Goal: Task Accomplishment & Management: Manage account settings

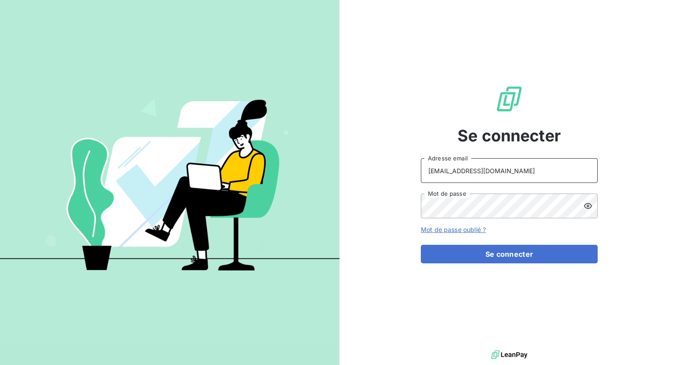
click at [492, 168] on input "[EMAIL_ADDRESS][DOMAIN_NAME]" at bounding box center [509, 170] width 177 height 25
type input "[EMAIL_ADDRESS][DOMAIN_NAME]"
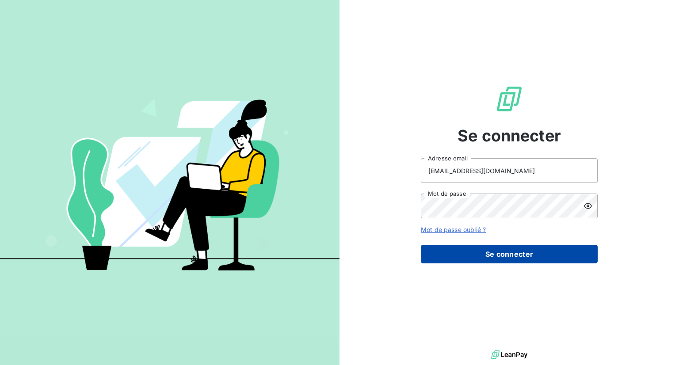
click at [490, 249] on button "Se connecter" at bounding box center [509, 254] width 177 height 19
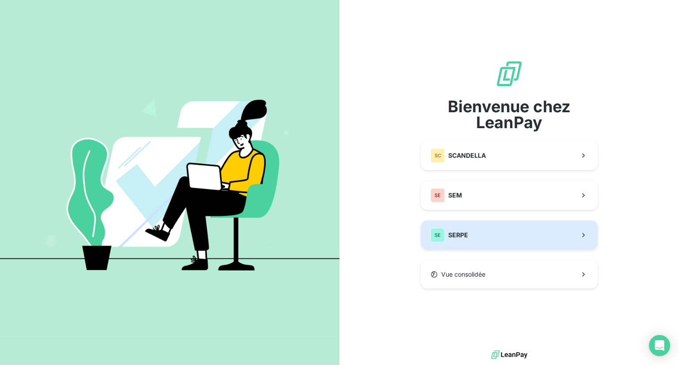
click at [479, 241] on button "SE SERPE" at bounding box center [509, 235] width 177 height 29
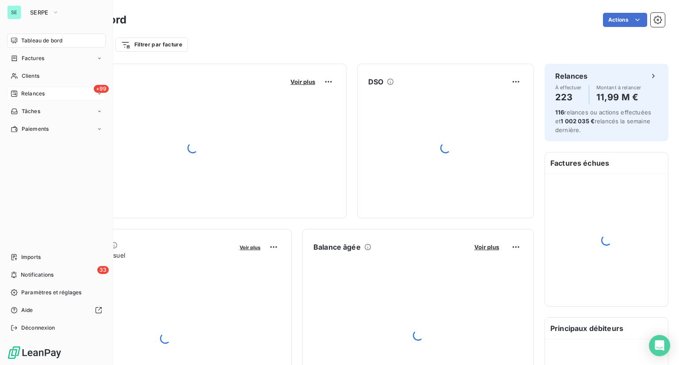
click at [36, 94] on span "Relances" at bounding box center [32, 94] width 23 height 8
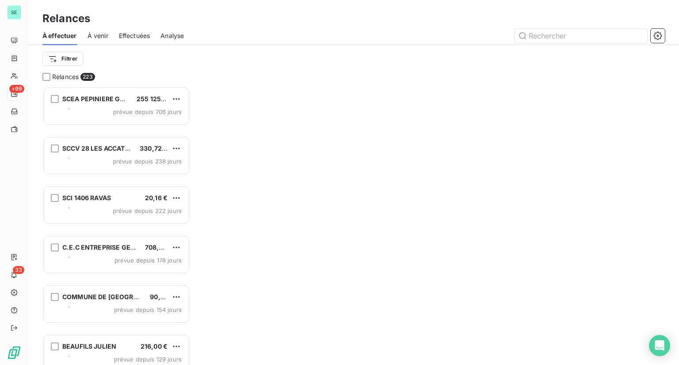
scroll to position [271, 141]
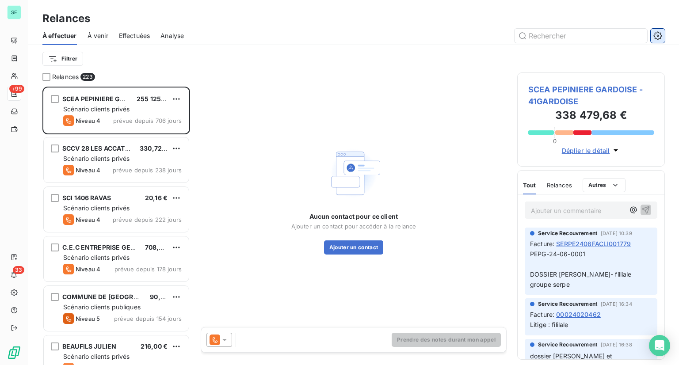
click at [659, 38] on icon "button" at bounding box center [657, 35] width 9 height 9
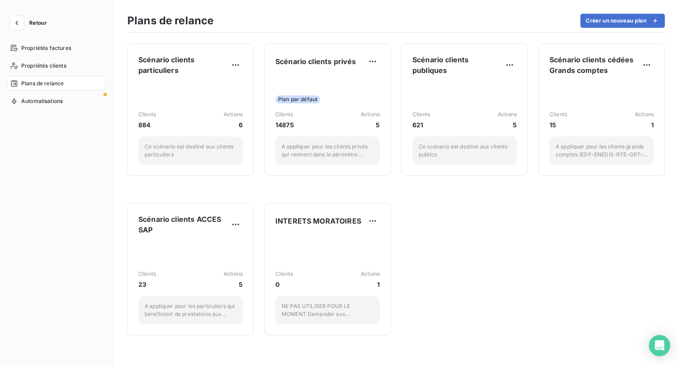
click at [36, 27] on button "Retour" at bounding box center [30, 23] width 47 height 14
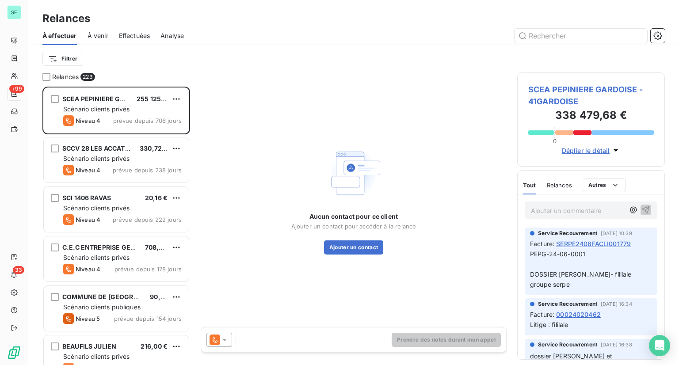
scroll to position [271, 141]
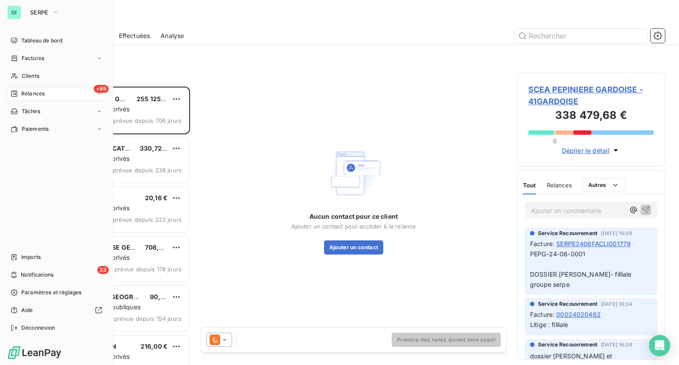
click at [23, 15] on div "SE SERPE" at bounding box center [56, 12] width 99 height 14
click at [46, 15] on span "SERPE" at bounding box center [39, 12] width 19 height 7
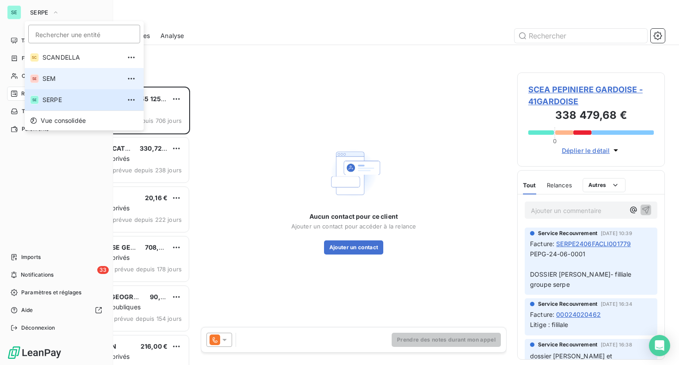
click at [51, 79] on span "SEM" at bounding box center [81, 78] width 78 height 9
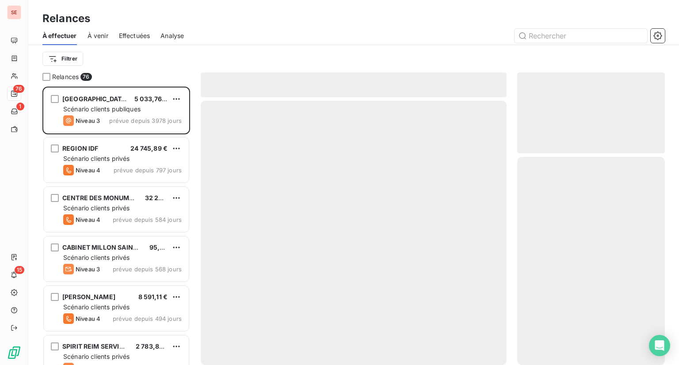
scroll to position [271, 141]
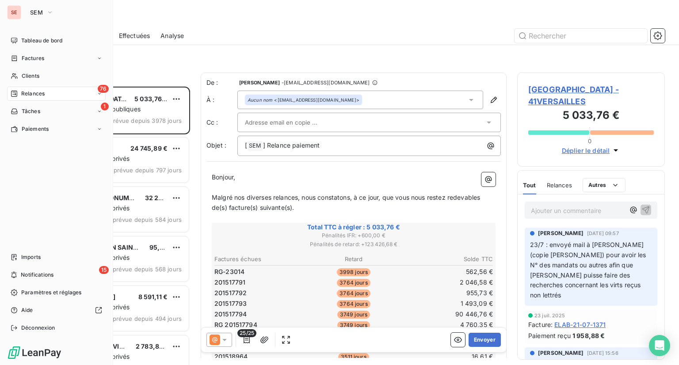
click at [36, 94] on span "Relances" at bounding box center [32, 94] width 23 height 8
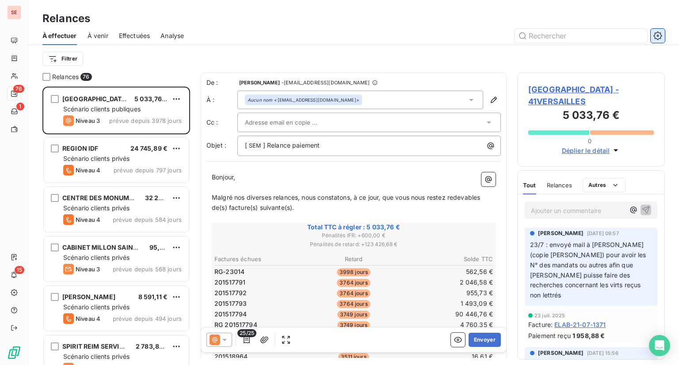
click at [654, 40] on button "button" at bounding box center [658, 36] width 14 height 14
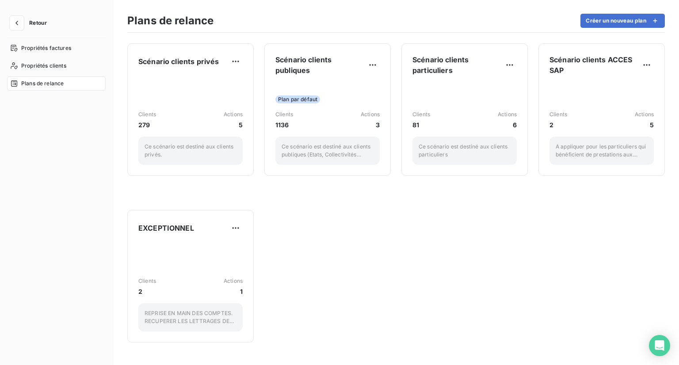
click at [41, 24] on span "Retour" at bounding box center [38, 22] width 18 height 5
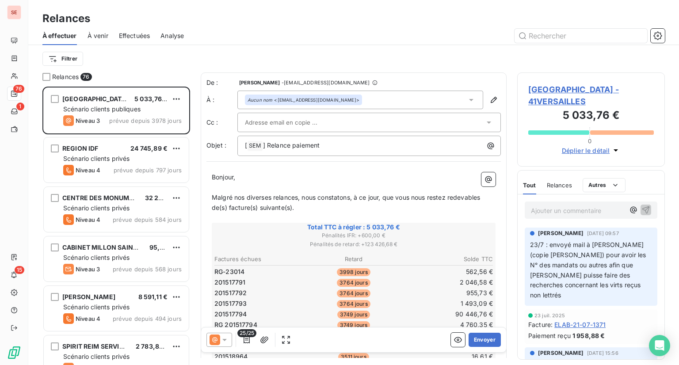
scroll to position [271, 141]
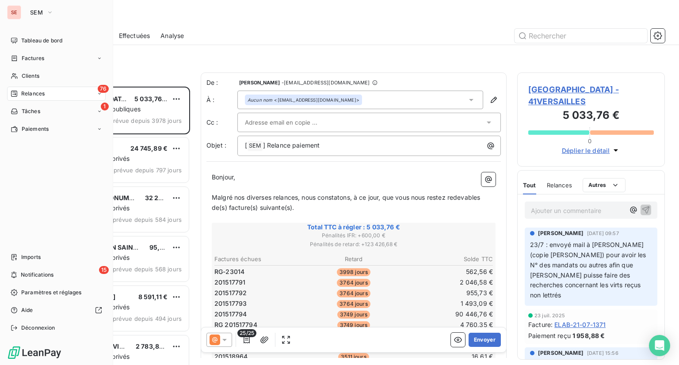
click at [11, 11] on div "SE" at bounding box center [14, 12] width 14 height 14
click at [46, 12] on button "SEM" at bounding box center [42, 12] width 34 height 14
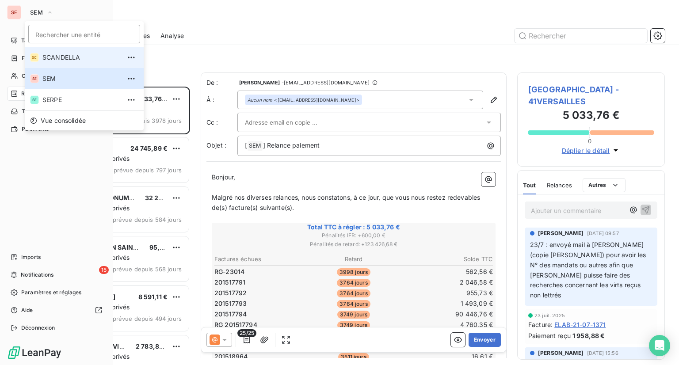
click at [67, 60] on span "SCANDELLA" at bounding box center [81, 57] width 78 height 9
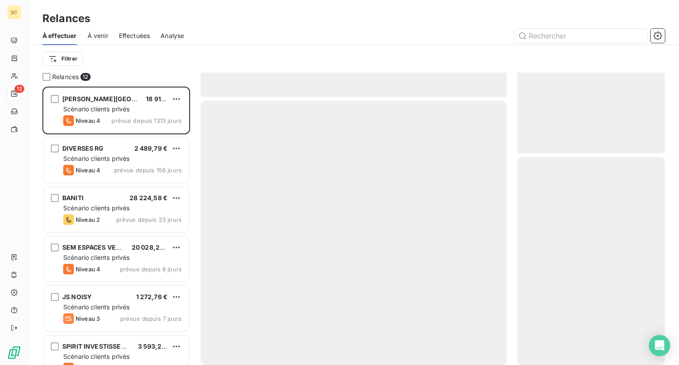
scroll to position [271, 141]
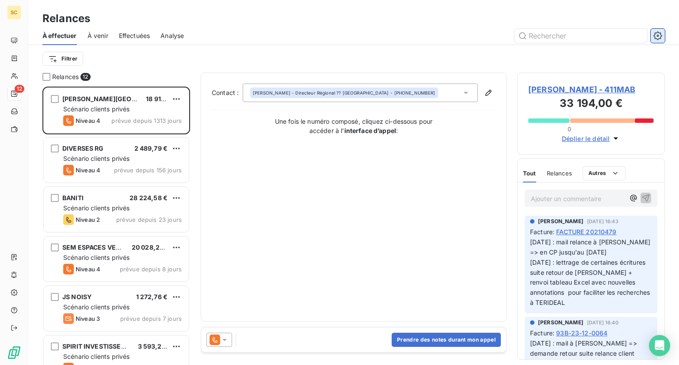
click at [660, 37] on icon "button" at bounding box center [657, 35] width 8 height 8
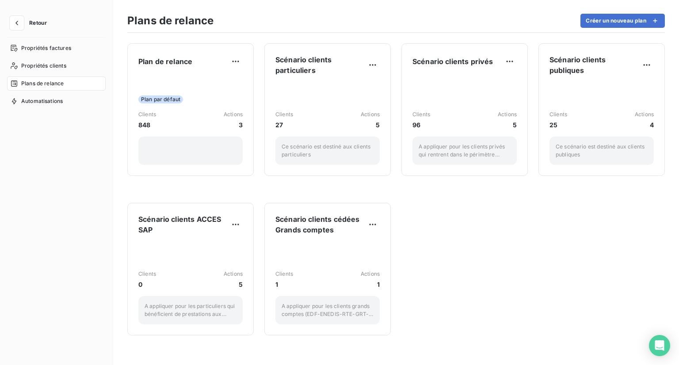
click at [45, 25] on span "Retour" at bounding box center [38, 22] width 18 height 5
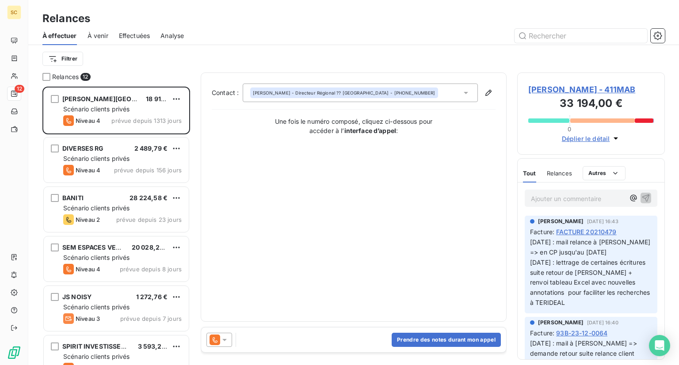
scroll to position [271, 141]
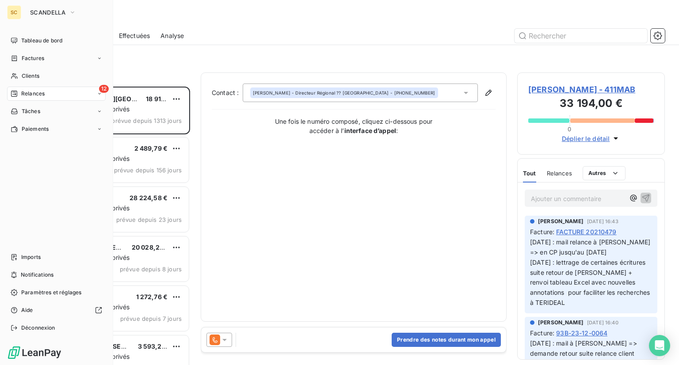
click at [18, 16] on div "SC" at bounding box center [14, 12] width 14 height 14
click at [50, 6] on button "SCANDELLA" at bounding box center [53, 12] width 57 height 14
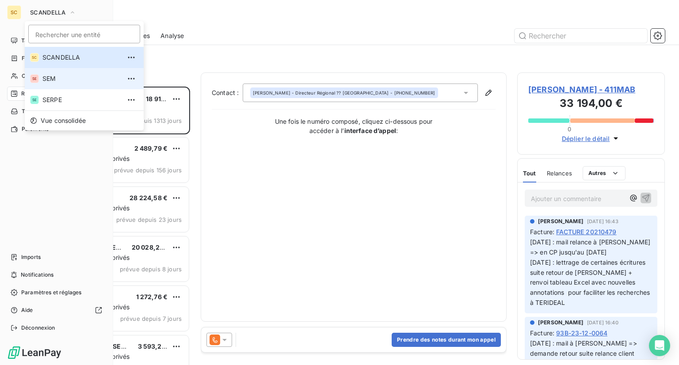
click at [62, 76] on span "SEM" at bounding box center [81, 78] width 78 height 9
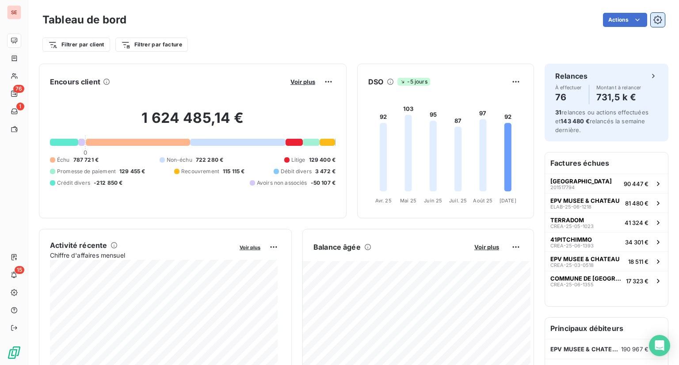
click at [654, 19] on icon "button" at bounding box center [657, 19] width 8 height 8
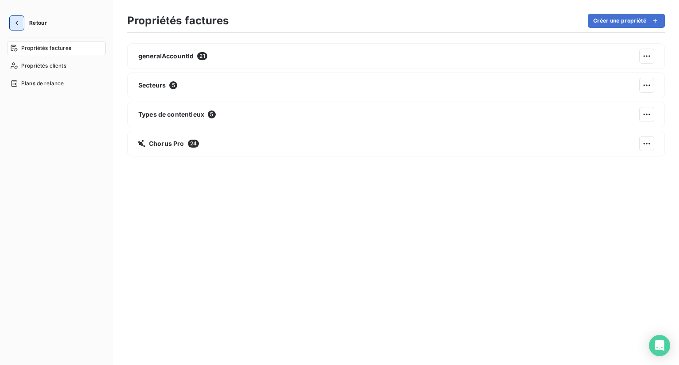
click at [23, 22] on button "button" at bounding box center [17, 23] width 14 height 14
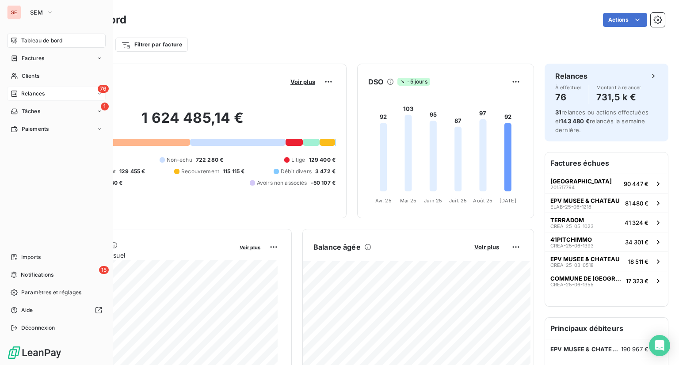
click at [37, 94] on span "Relances" at bounding box center [32, 94] width 23 height 8
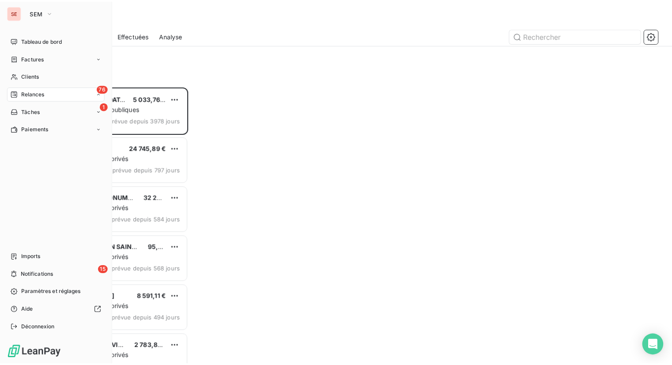
scroll to position [271, 141]
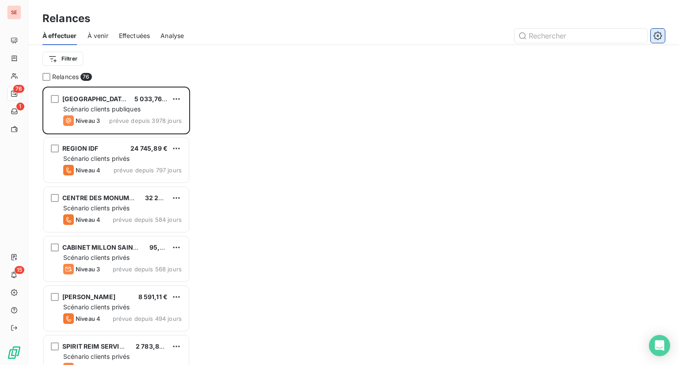
click at [660, 36] on icon "button" at bounding box center [657, 35] width 9 height 9
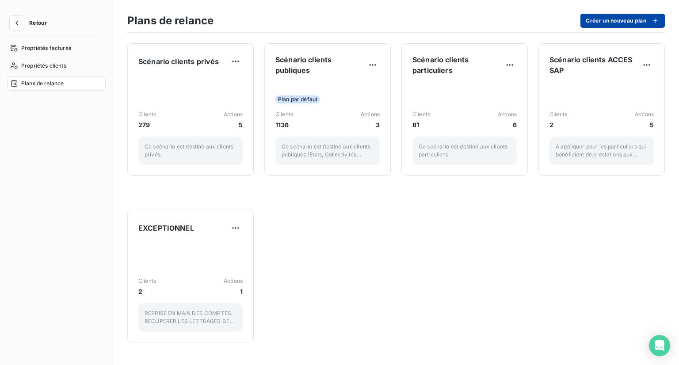
click at [598, 19] on button "Créer un nouveau plan" at bounding box center [622, 21] width 84 height 14
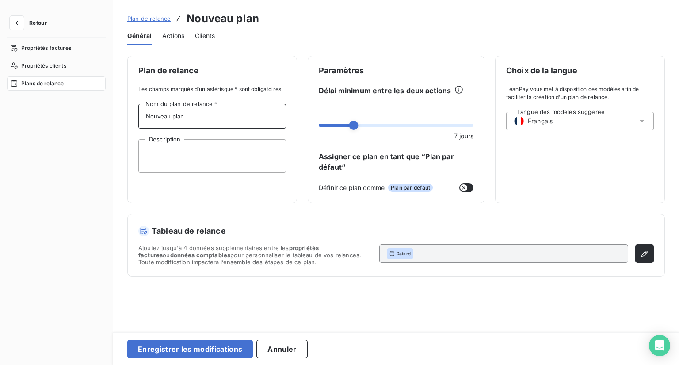
click at [190, 117] on input "Nouveau plan" at bounding box center [212, 116] width 148 height 25
drag, startPoint x: 189, startPoint y: 117, endPoint x: 45, endPoint y: 108, distance: 144.4
click at [45, 108] on div "Retour Propriétés factures Propriétés clients Plans de relance Plan de relance …" at bounding box center [339, 182] width 679 height 365
type input "Scenario client/fournisseur"
click at [144, 160] on textarea "Description" at bounding box center [212, 156] width 148 height 34
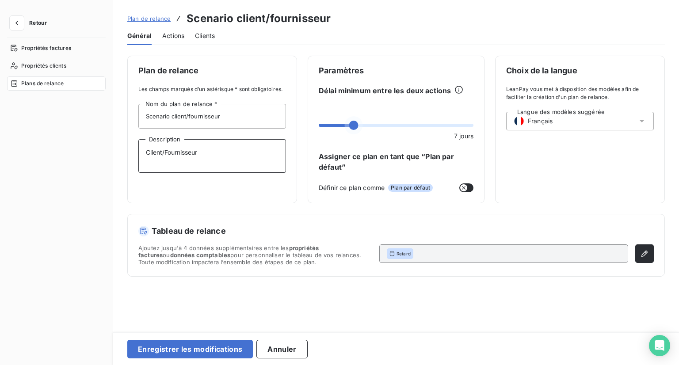
type textarea "Client/Fournisseur"
click at [472, 130] on span at bounding box center [468, 125] width 9 height 9
click at [464, 190] on icon "button" at bounding box center [463, 187] width 7 height 7
click at [469, 188] on icon "button" at bounding box center [468, 187] width 7 height 7
click at [541, 255] on div "Retard" at bounding box center [503, 253] width 249 height 19
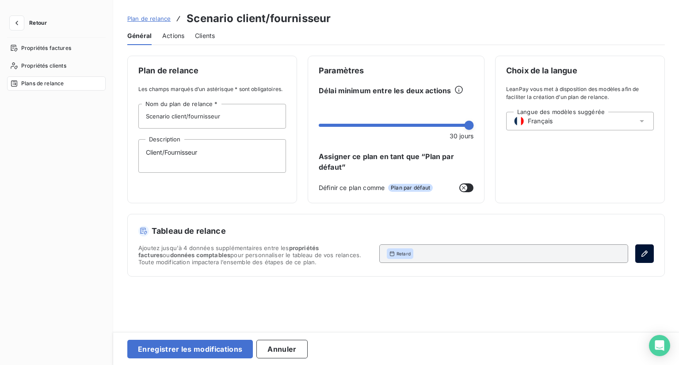
click at [637, 256] on button "button" at bounding box center [644, 253] width 19 height 19
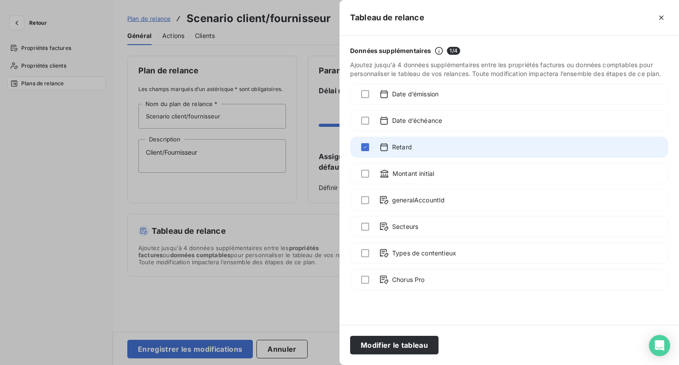
click at [426, 149] on div at bounding box center [540, 147] width 235 height 10
click at [408, 149] on span "Retard" at bounding box center [402, 147] width 20 height 9
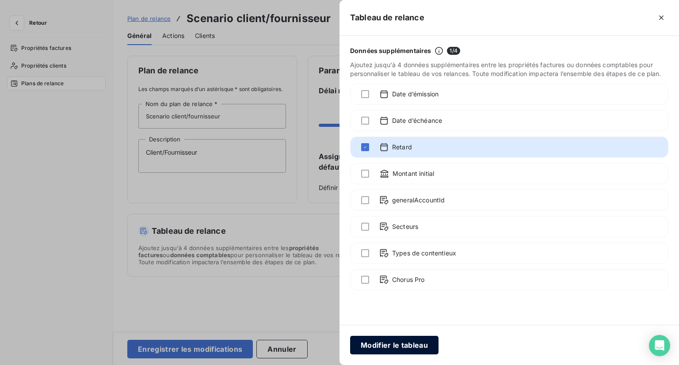
click at [398, 341] on button "Modifier le tableau" at bounding box center [394, 345] width 88 height 19
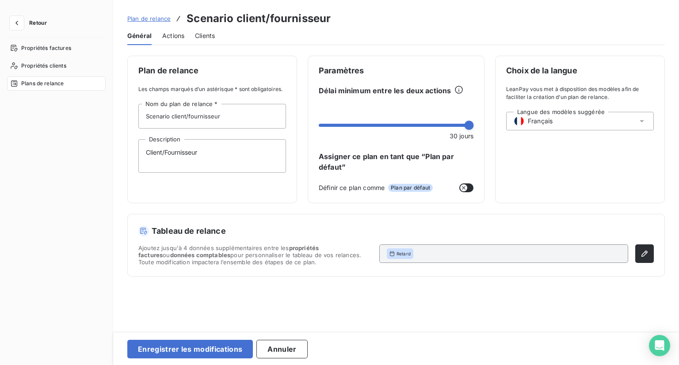
click at [402, 255] on span "Retard" at bounding box center [403, 254] width 14 height 6
click at [640, 258] on button "button" at bounding box center [644, 253] width 19 height 19
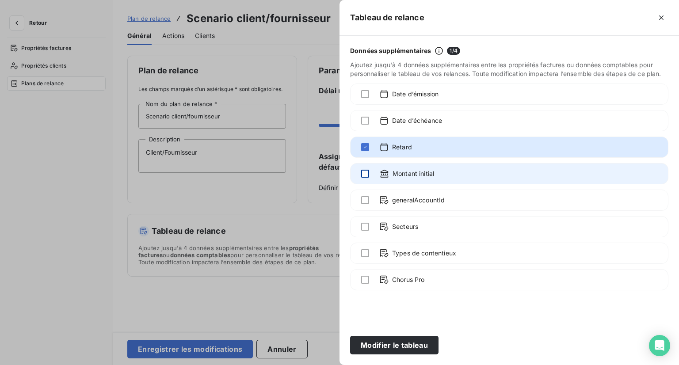
click at [364, 174] on div at bounding box center [365, 174] width 8 height 8
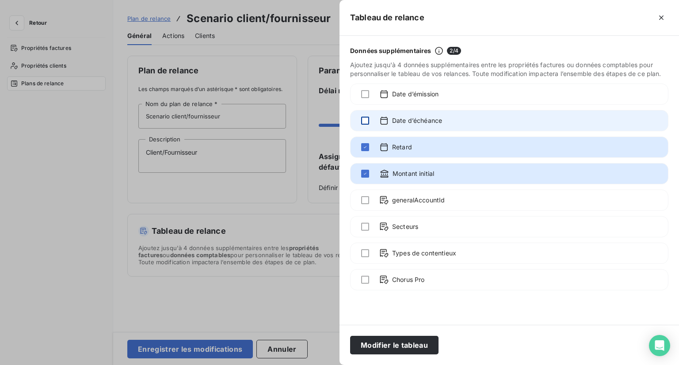
click at [366, 122] on div at bounding box center [365, 121] width 8 height 8
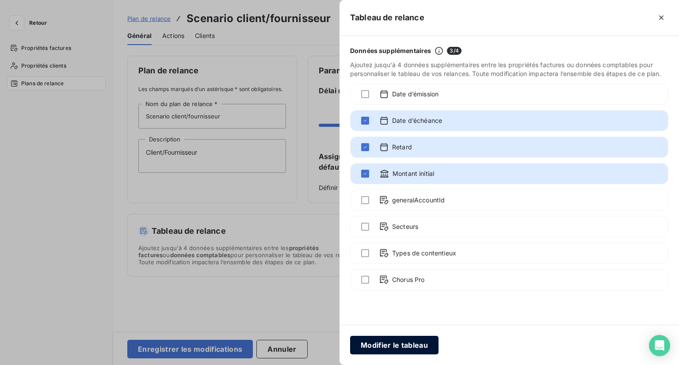
click at [394, 345] on button "Modifier le tableau" at bounding box center [394, 345] width 88 height 19
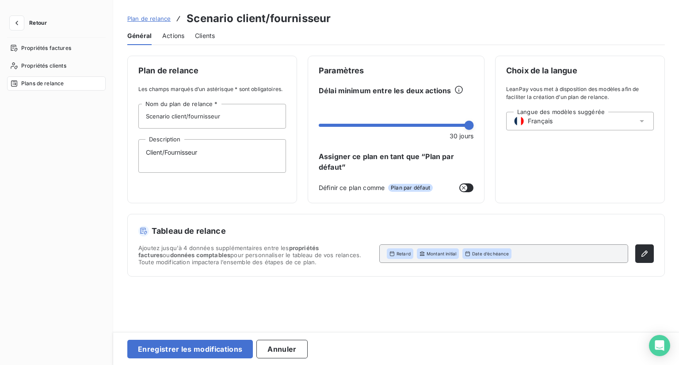
click at [182, 37] on span "Actions" at bounding box center [173, 35] width 22 height 9
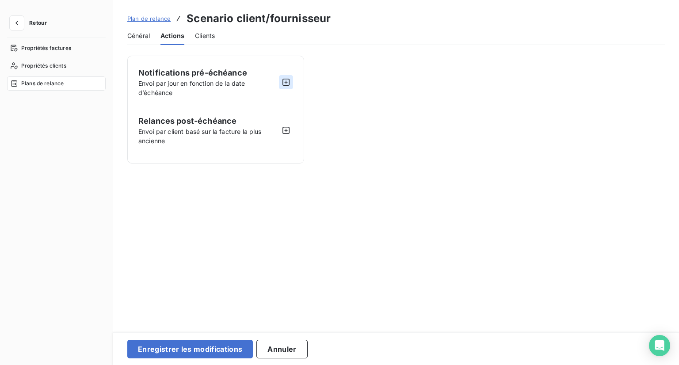
click at [285, 81] on icon "button" at bounding box center [286, 82] width 9 height 9
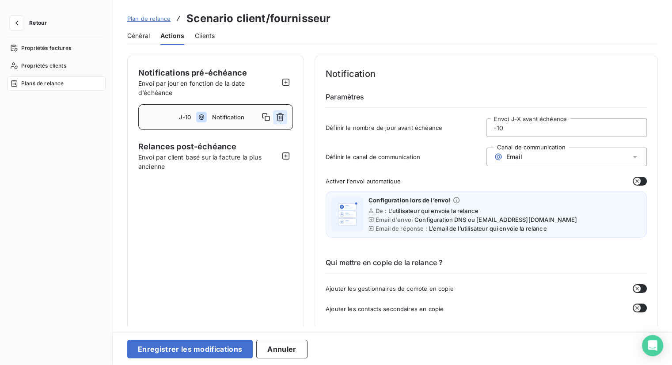
click at [286, 116] on button "button" at bounding box center [280, 117] width 14 height 14
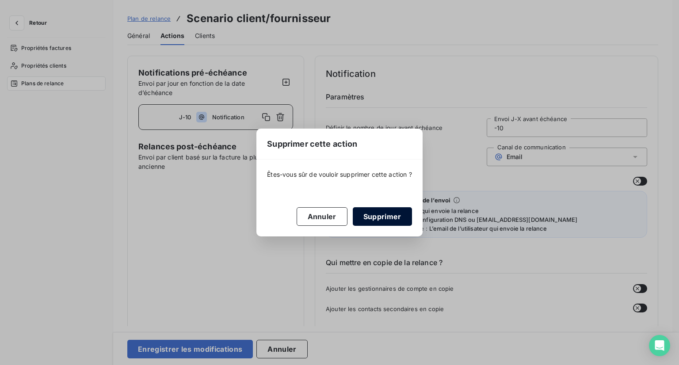
click at [373, 211] on button "Supprimer" at bounding box center [382, 216] width 59 height 19
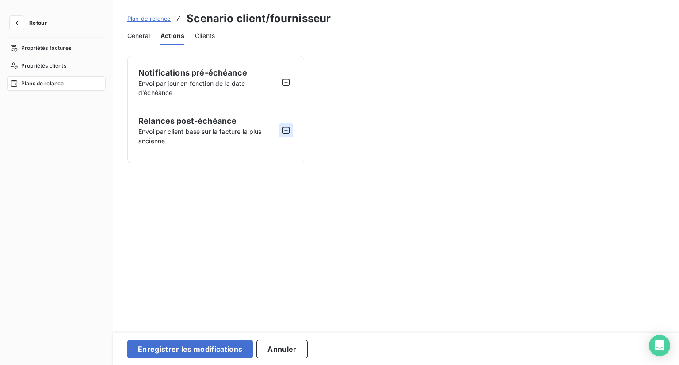
click at [282, 129] on icon "button" at bounding box center [286, 130] width 9 height 9
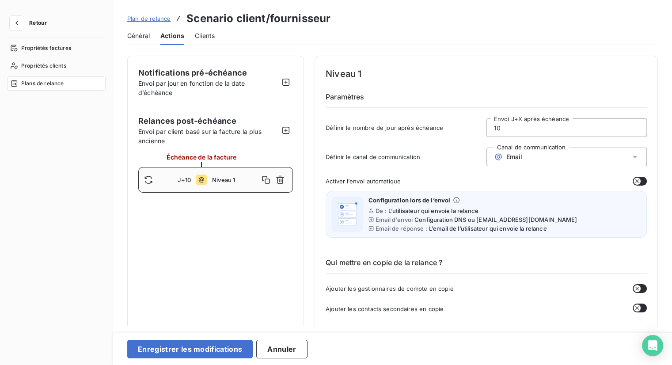
click at [184, 181] on span "J+10" at bounding box center [184, 179] width 13 height 7
drag, startPoint x: 514, startPoint y: 126, endPoint x: 463, endPoint y: 125, distance: 50.4
click at [463, 125] on div "Définir le nombre de jour après échéance 10 Envoi J+X après échéance" at bounding box center [486, 130] width 321 height 24
type input "90"
click at [550, 152] on div "Email" at bounding box center [567, 157] width 161 height 19
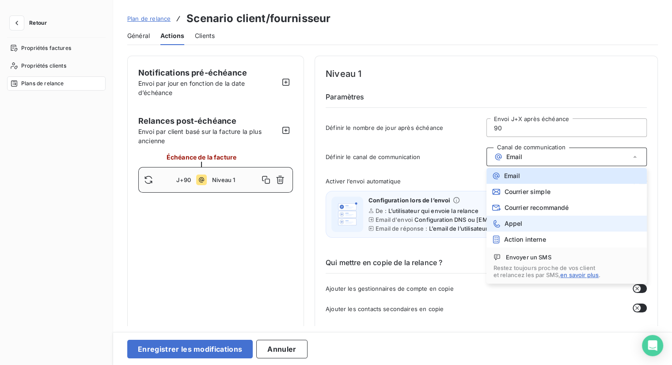
click at [523, 223] on li "Appel" at bounding box center [567, 224] width 161 height 16
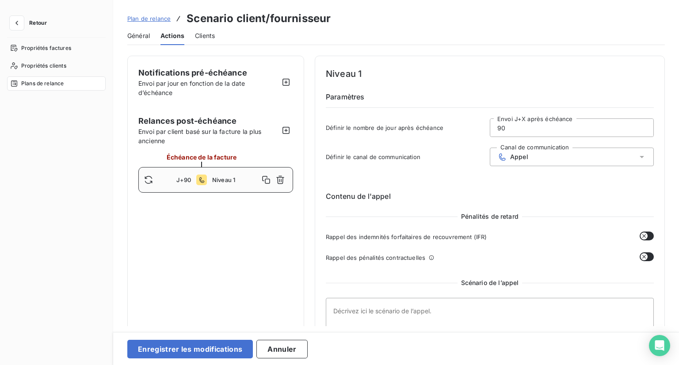
click at [537, 154] on div "Appel" at bounding box center [572, 157] width 164 height 19
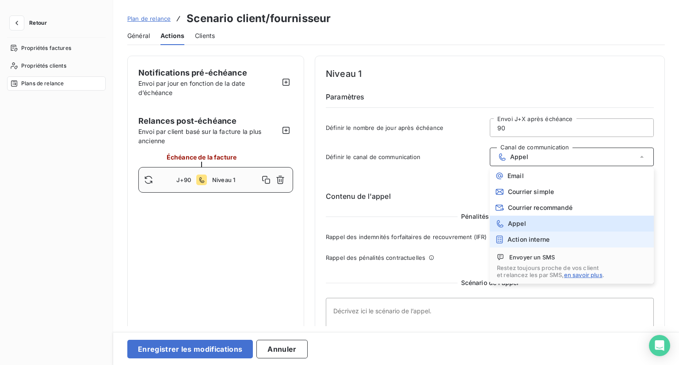
click at [522, 244] on li "Action interne" at bounding box center [572, 240] width 164 height 16
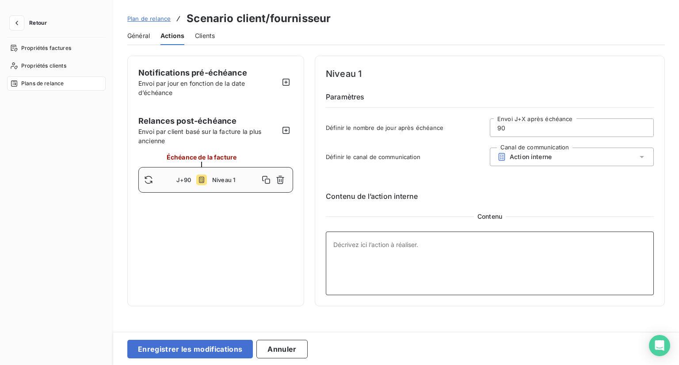
click at [429, 237] on textarea at bounding box center [490, 264] width 328 height 64
type textarea "Verifier le compte fournisseur avant de relancer le compte client"
click at [214, 38] on span "Clients" at bounding box center [205, 35] width 20 height 9
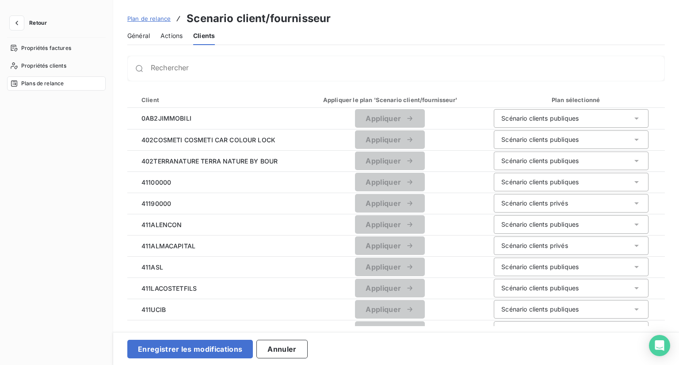
click at [175, 36] on span "Actions" at bounding box center [171, 35] width 22 height 9
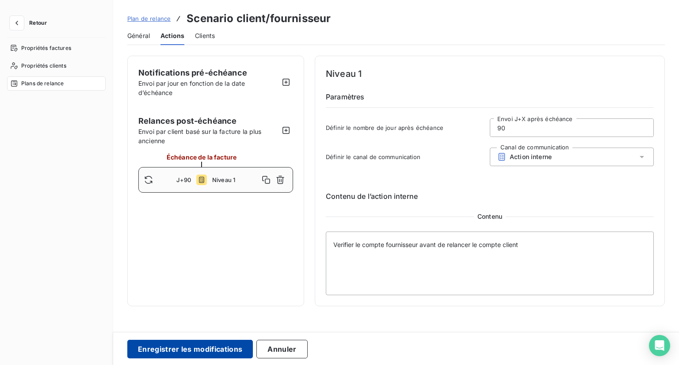
click at [206, 350] on button "Enregistrer les modifications" at bounding box center [190, 349] width 126 height 19
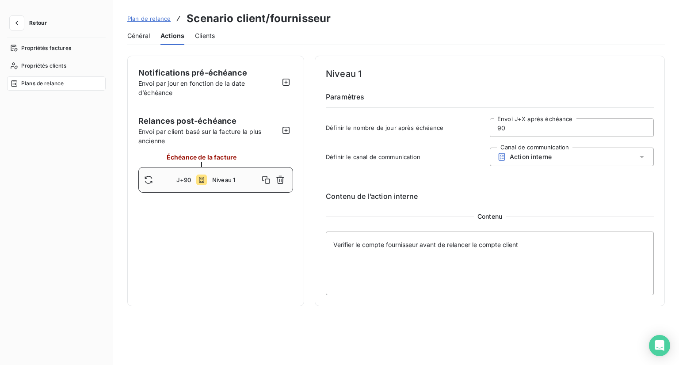
click at [137, 33] on span "Général" at bounding box center [138, 35] width 23 height 9
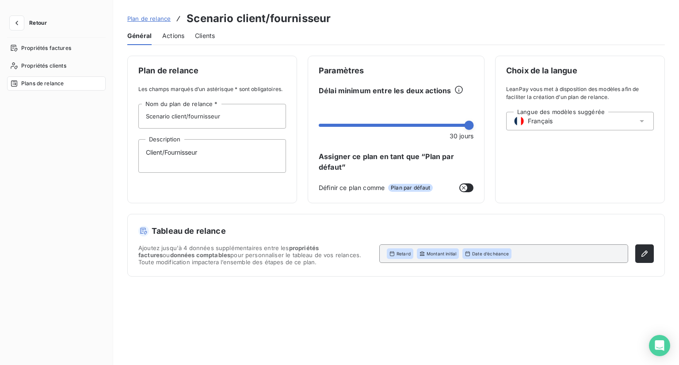
click at [32, 27] on button "Retour" at bounding box center [30, 23] width 47 height 14
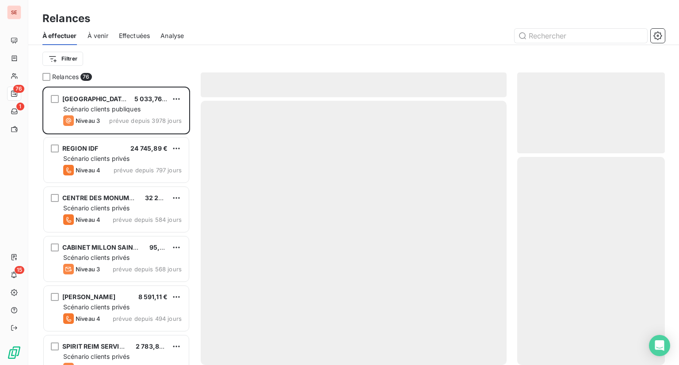
scroll to position [271, 141]
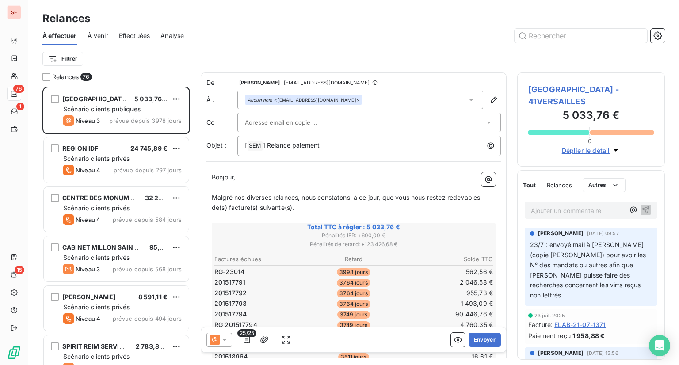
click at [667, 34] on div "À effectuer À venir Effectuées Analyse" at bounding box center [353, 36] width 651 height 19
click at [659, 35] on icon "button" at bounding box center [657, 35] width 9 height 9
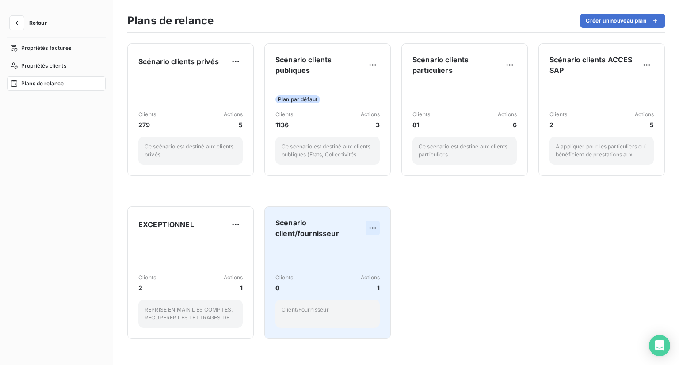
click at [371, 229] on html "Retour Propriétés factures Propriétés clients Plans de relance Plans de relance…" at bounding box center [339, 182] width 679 height 365
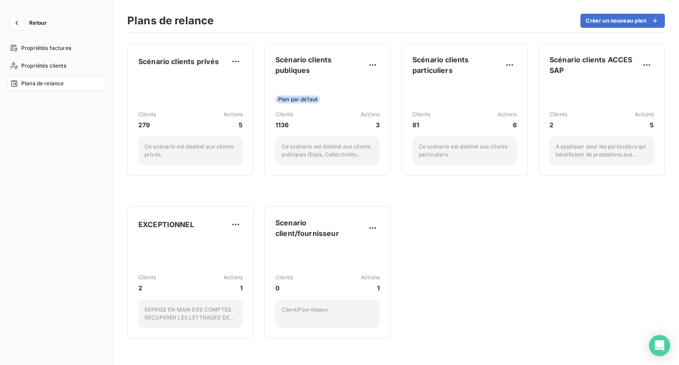
click at [287, 243] on html "Retour Propriétés factures Propriétés clients Plans de relance Plans de relance…" at bounding box center [339, 182] width 679 height 365
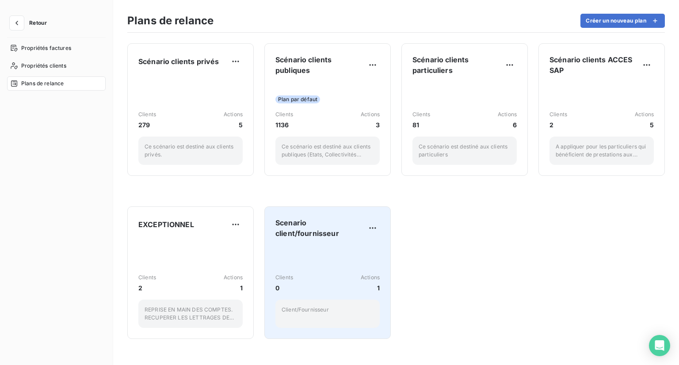
click at [295, 233] on span "Scenario client/fournisseur" at bounding box center [320, 227] width 90 height 21
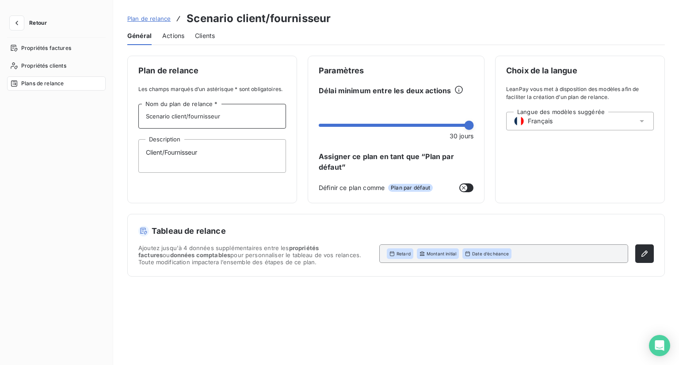
click at [186, 117] on input "Scenario client/fournisseur" at bounding box center [212, 116] width 148 height 25
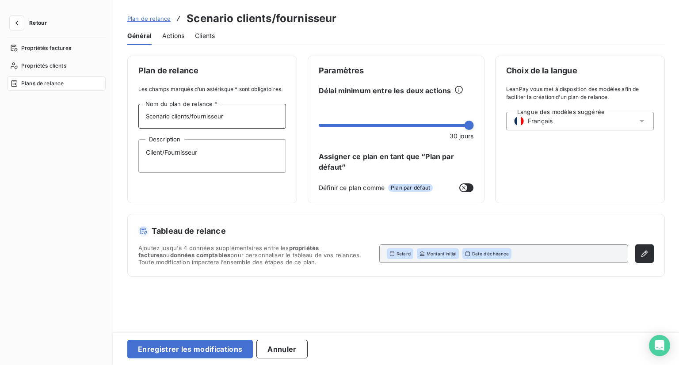
click at [227, 117] on input "Scenario clients/fournisseur" at bounding box center [212, 116] width 148 height 25
type input "Scenario clients/fournisseurs"
click at [164, 151] on textarea "Client/Fournisseur" at bounding box center [212, 156] width 148 height 34
click at [162, 152] on textarea "Client/Fournisseur" at bounding box center [212, 156] width 148 height 34
click at [203, 152] on textarea "Clients/Fournisseur" at bounding box center [212, 156] width 148 height 34
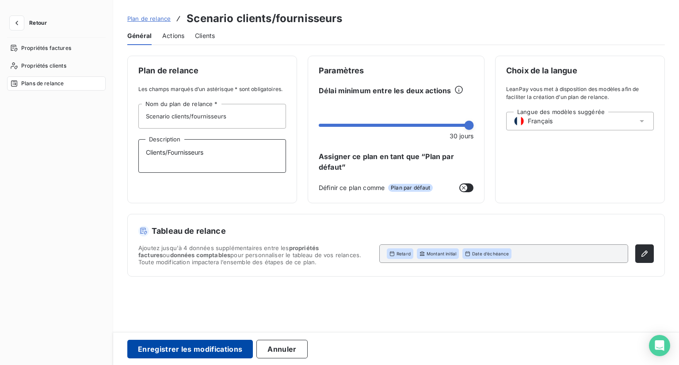
type textarea "Clients/Fournisseurs"
click at [171, 356] on button "Enregistrer les modifications" at bounding box center [190, 349] width 126 height 19
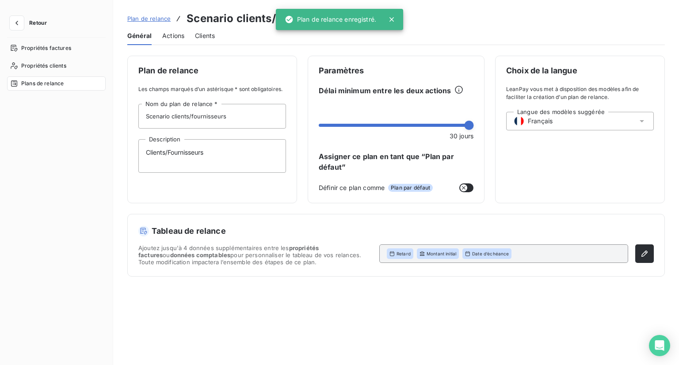
click at [440, 46] on div "Plan de relance Scenario clients/fournisseurs Général Actions Clients Plan de r…" at bounding box center [396, 182] width 566 height 365
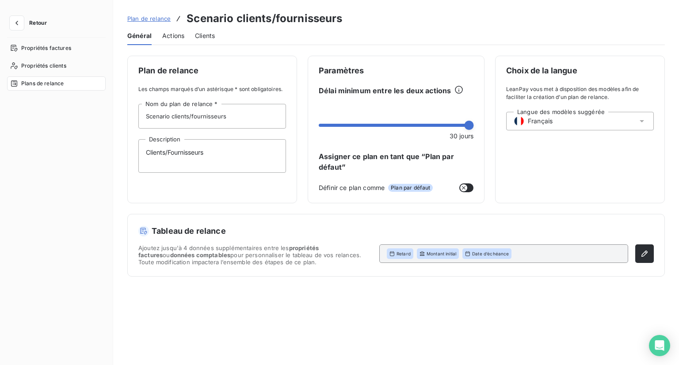
click at [36, 23] on span "Retour" at bounding box center [38, 22] width 18 height 5
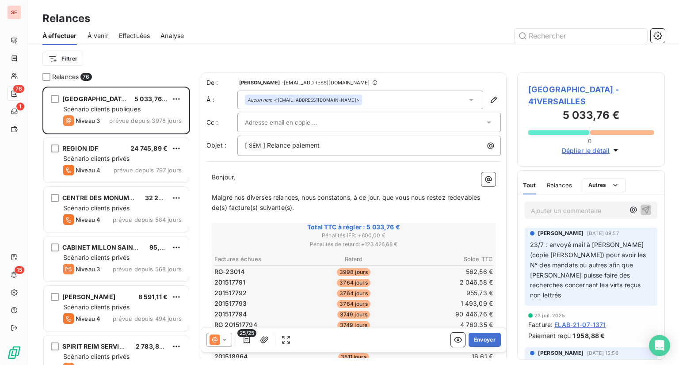
scroll to position [271, 141]
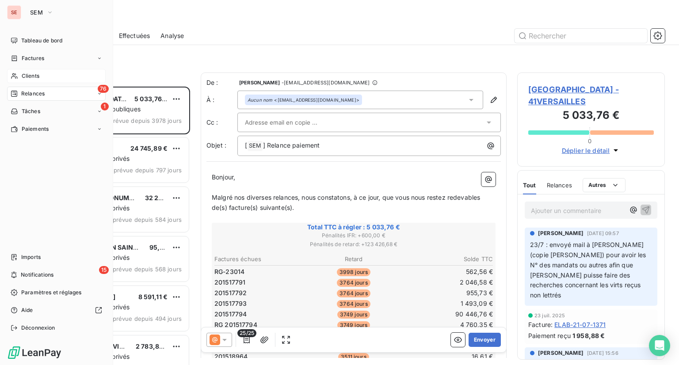
click at [31, 77] on span "Clients" at bounding box center [31, 76] width 18 height 8
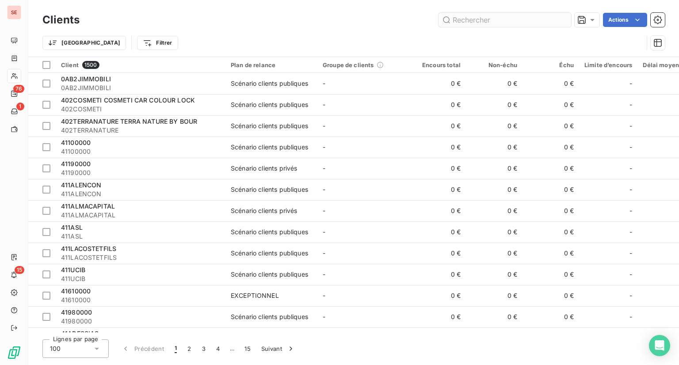
click at [467, 19] on input "text" at bounding box center [504, 20] width 133 height 14
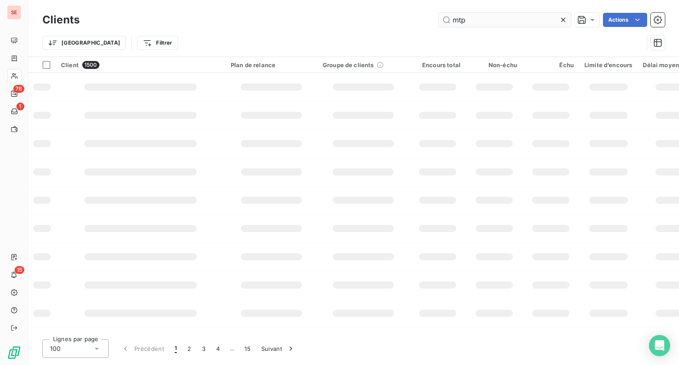
type input "mtp"
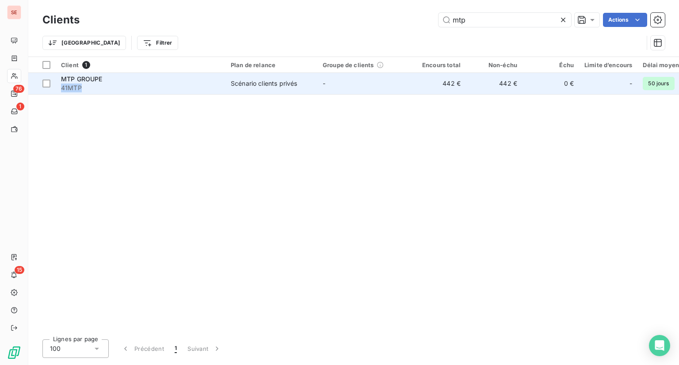
click at [179, 83] on div "MTP GROUPE 41MTP" at bounding box center [140, 84] width 159 height 18
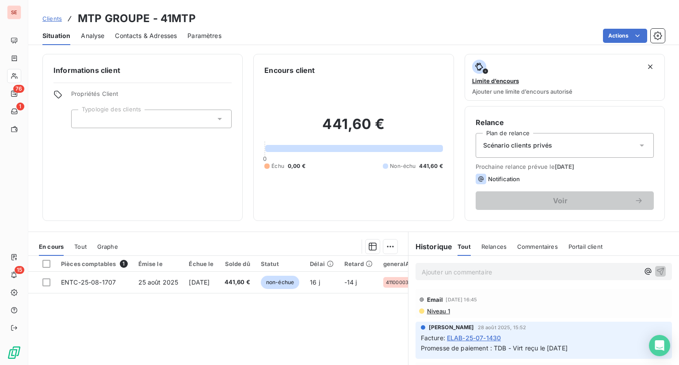
click at [548, 144] on div "Scénario clients privés" at bounding box center [565, 145] width 178 height 25
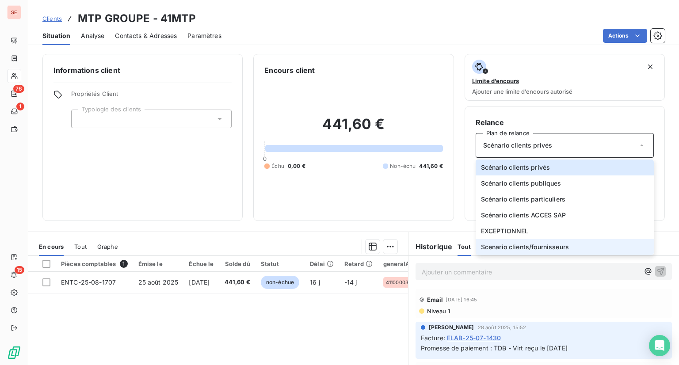
click at [535, 246] on span "Scenario clients/fournisseurs" at bounding box center [525, 247] width 88 height 9
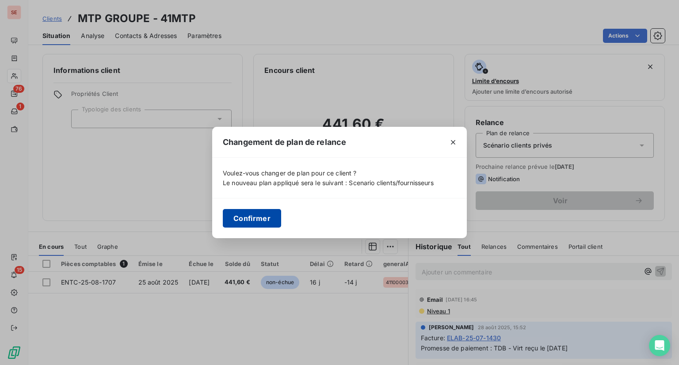
click at [253, 217] on button "Confirmer" at bounding box center [252, 218] width 58 height 19
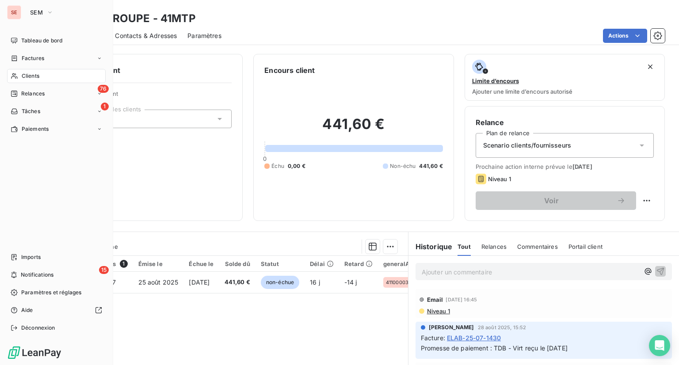
click at [37, 76] on span "Clients" at bounding box center [31, 76] width 18 height 8
